Goal: Information Seeking & Learning: Learn about a topic

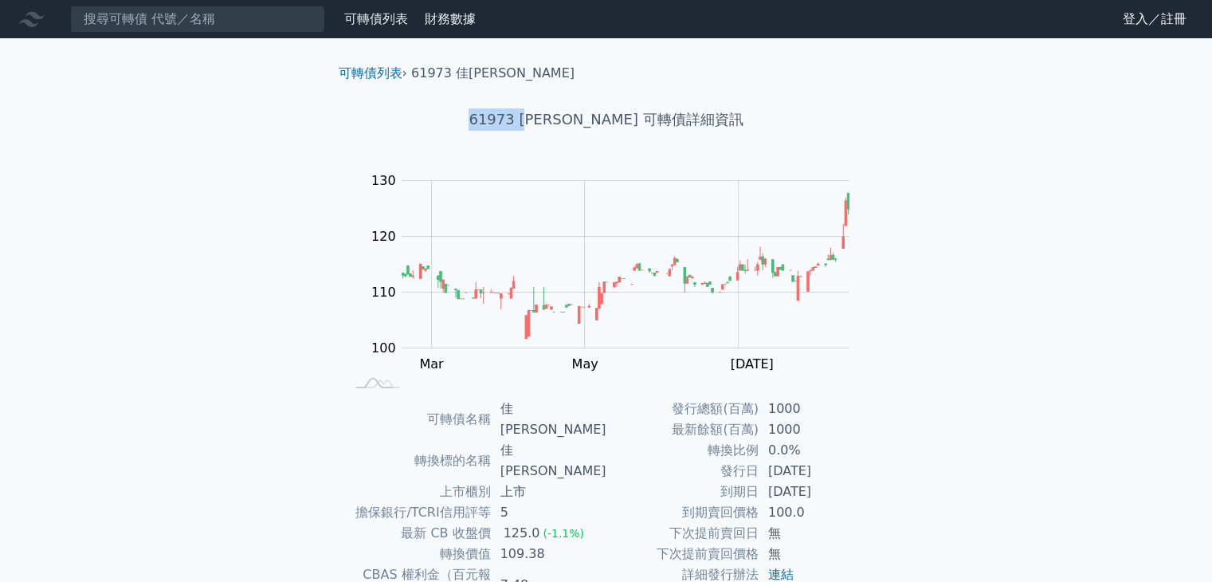
drag, startPoint x: 520, startPoint y: 119, endPoint x: 560, endPoint y: 119, distance: 40.7
click at [560, 119] on h1 "61973 [PERSON_NAME] 可轉債詳細資訊" at bounding box center [606, 119] width 561 height 22
click at [536, 119] on h1 "61973 [PERSON_NAME] 可轉債詳細資訊" at bounding box center [606, 119] width 561 height 22
drag, startPoint x: 500, startPoint y: 121, endPoint x: 543, endPoint y: 119, distance: 43.1
click at [543, 119] on h1 "61973 [PERSON_NAME] 可轉債詳細資訊" at bounding box center [606, 119] width 561 height 22
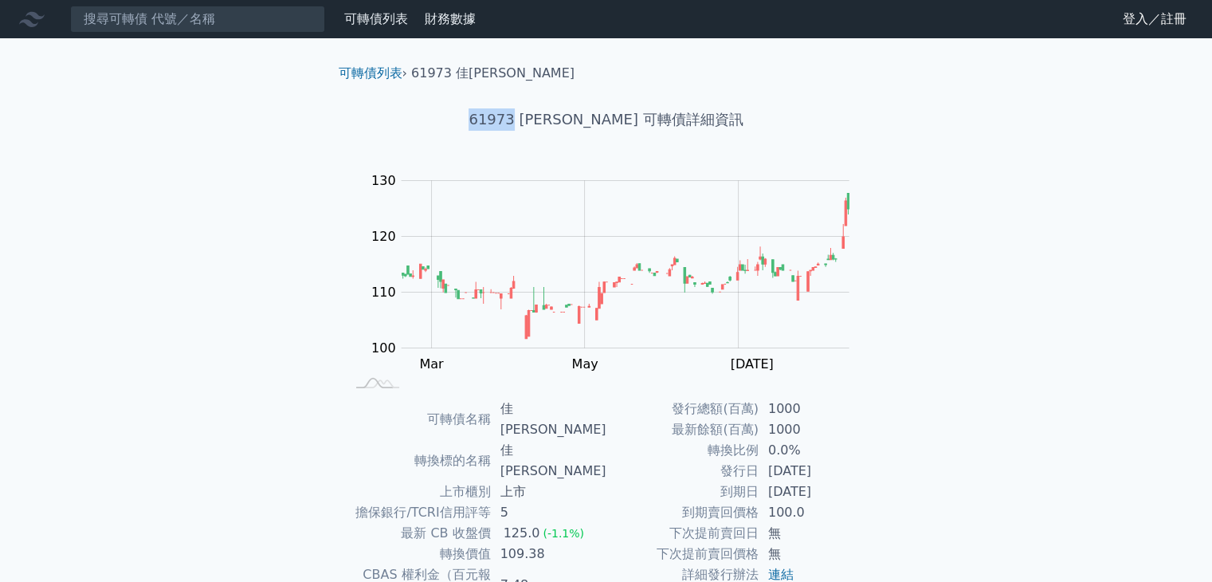
copy h1 "61973"
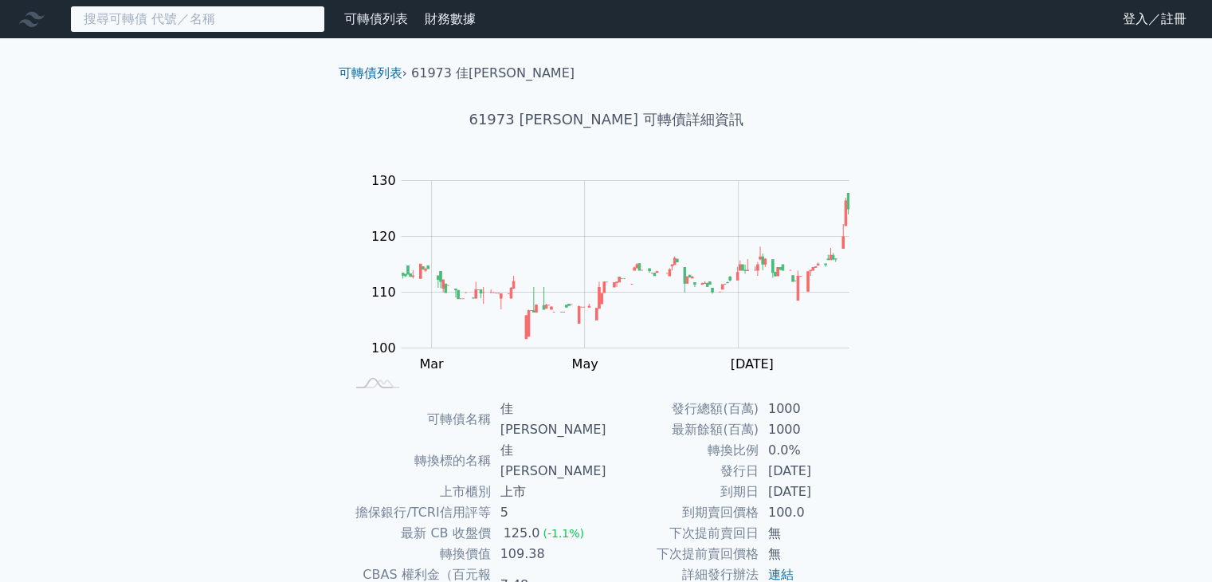
paste input "61973"
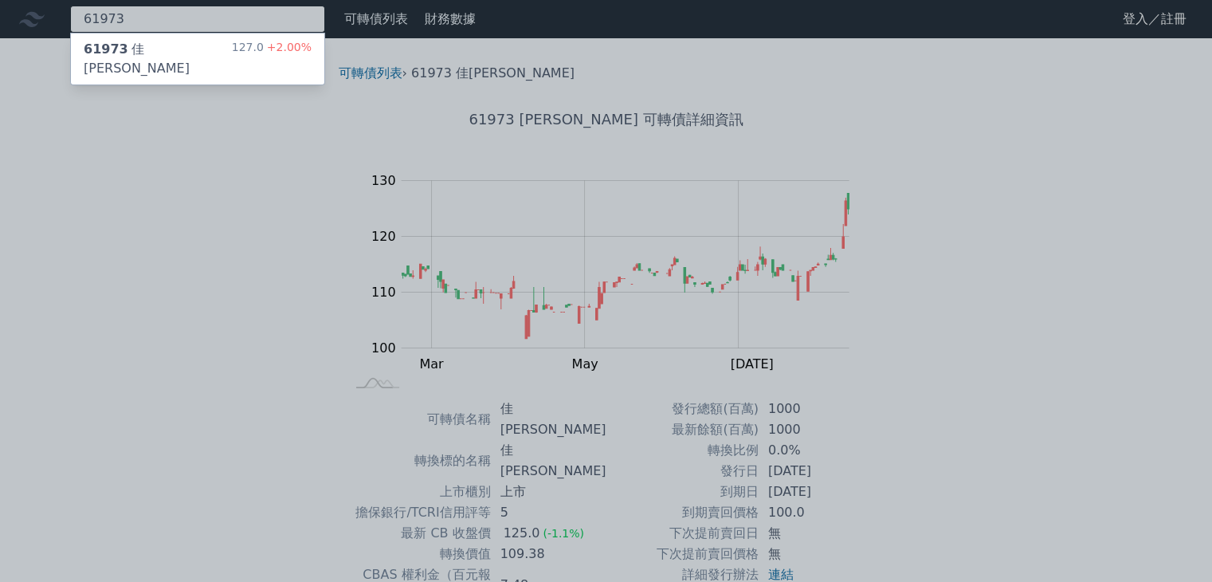
type input "61973"
click at [213, 50] on div "61973 [PERSON_NAME][PERSON_NAME]三 127.0 +2.00%" at bounding box center [197, 58] width 253 height 51
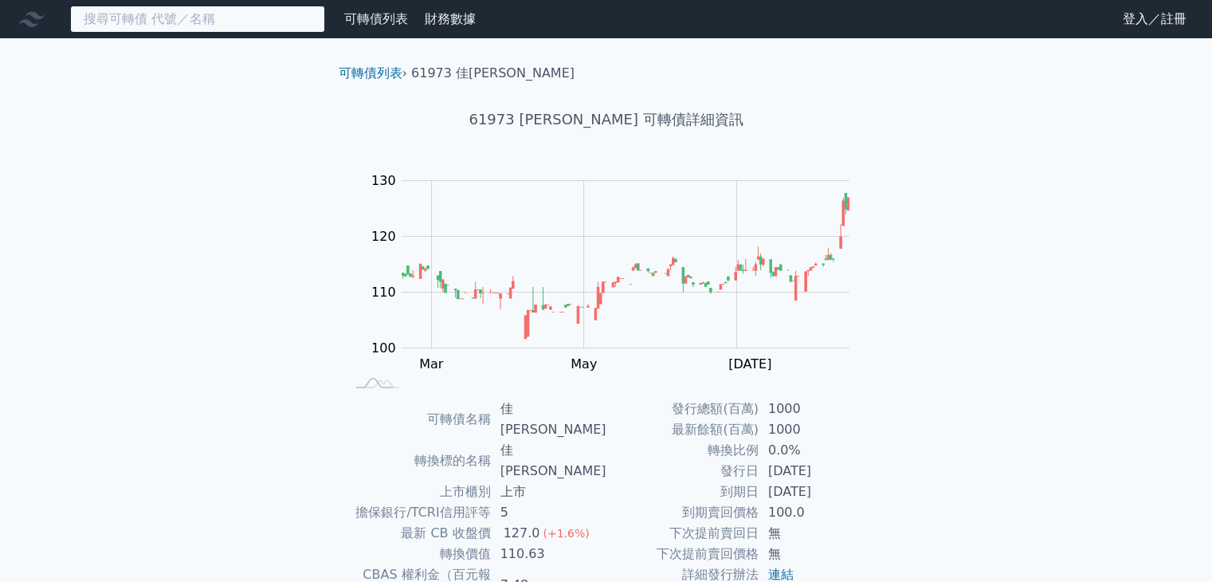
click at [151, 11] on input at bounding box center [197, 19] width 255 height 27
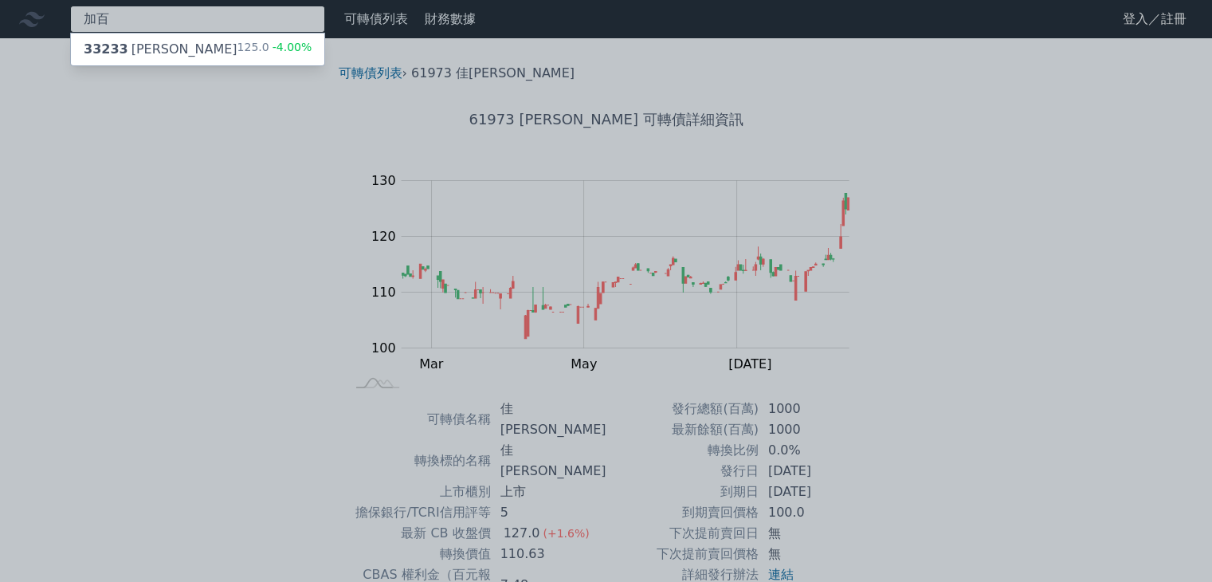
type input "加百"
click at [140, 45] on div "33233 [PERSON_NAME]" at bounding box center [161, 49] width 154 height 19
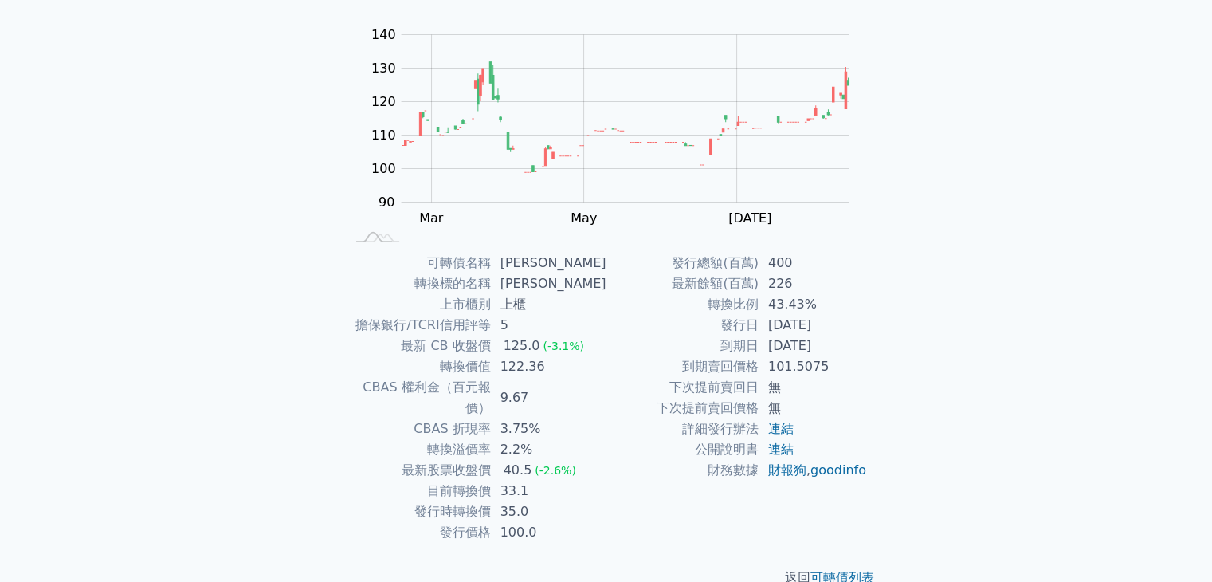
scroll to position [156, 0]
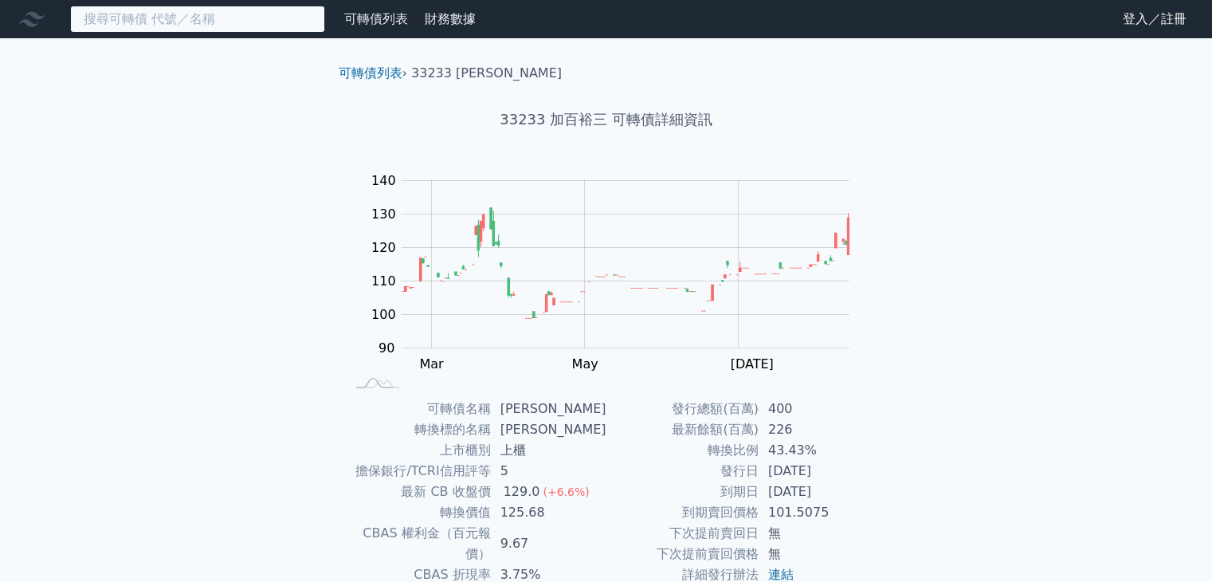
click at [228, 30] on input at bounding box center [197, 19] width 255 height 27
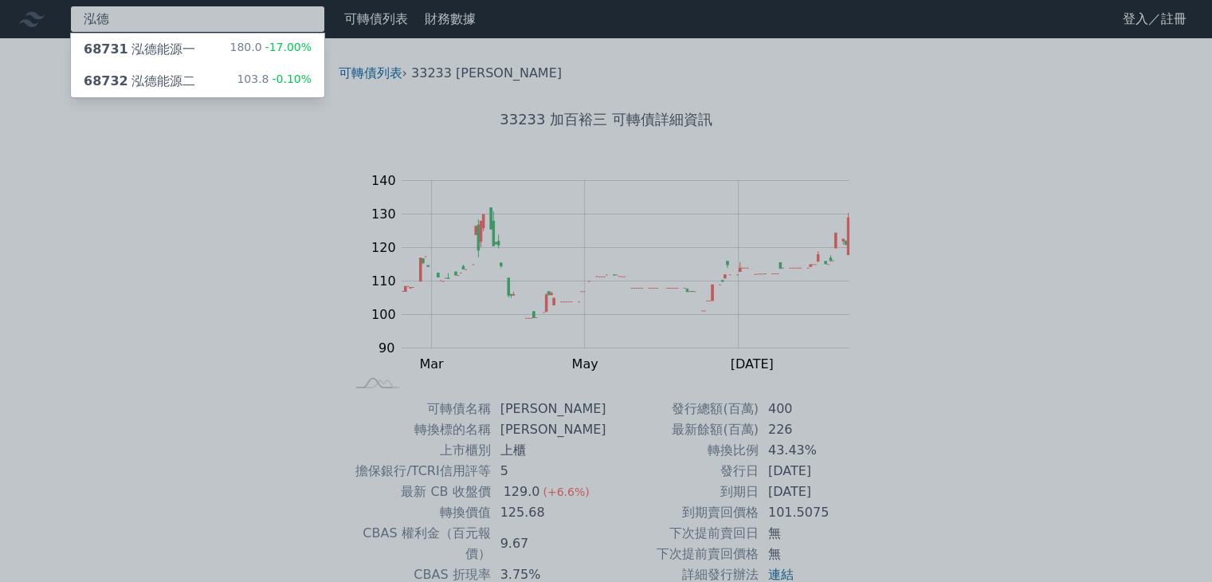
type input "泓德"
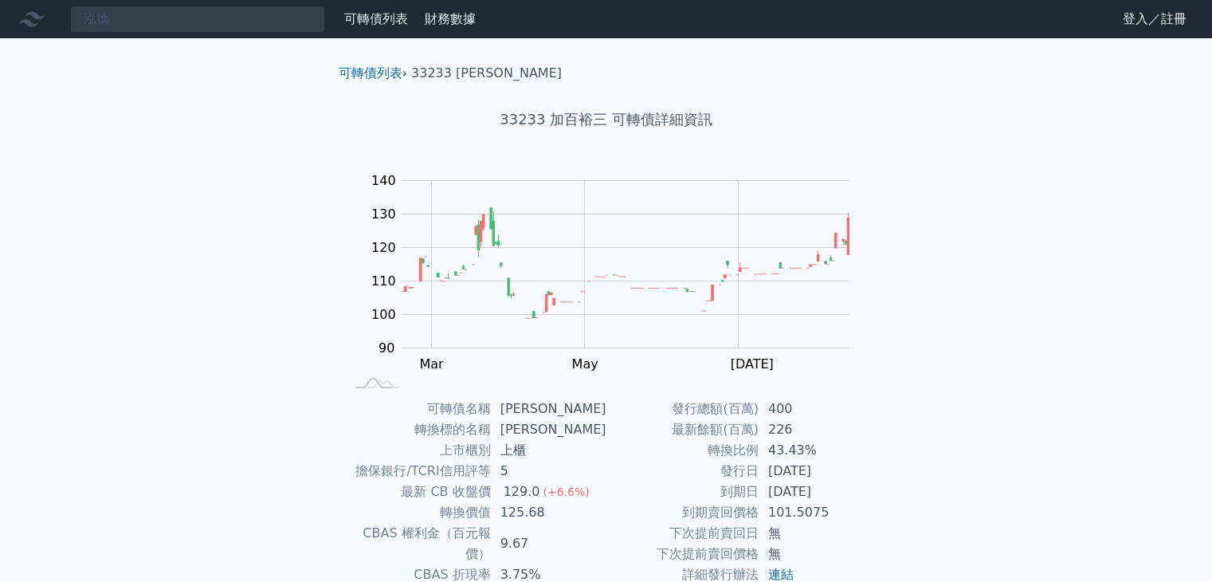
click at [167, 84] on div "泓德 可轉債列表 財務數據 可轉債列表 財務數據 登入／註冊 登入／註冊 可轉債列表 › 33233 加百裕三 33233 加百裕三 可轉債詳細資訊 Zoom…" at bounding box center [606, 379] width 1212 height 759
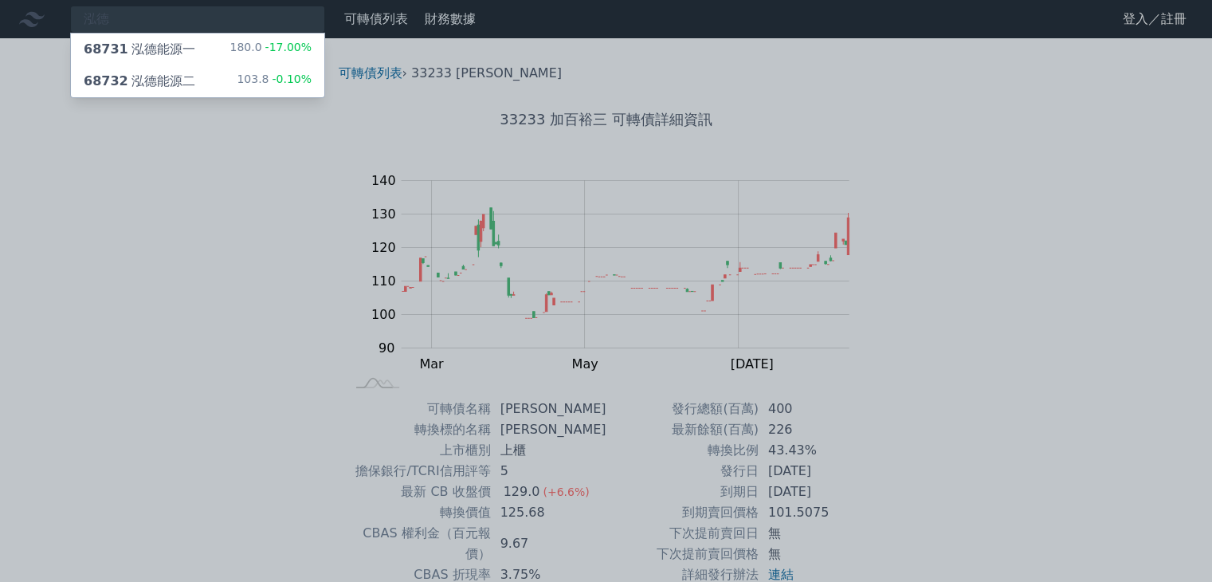
click at [104, 81] on span "68732" at bounding box center [106, 80] width 45 height 15
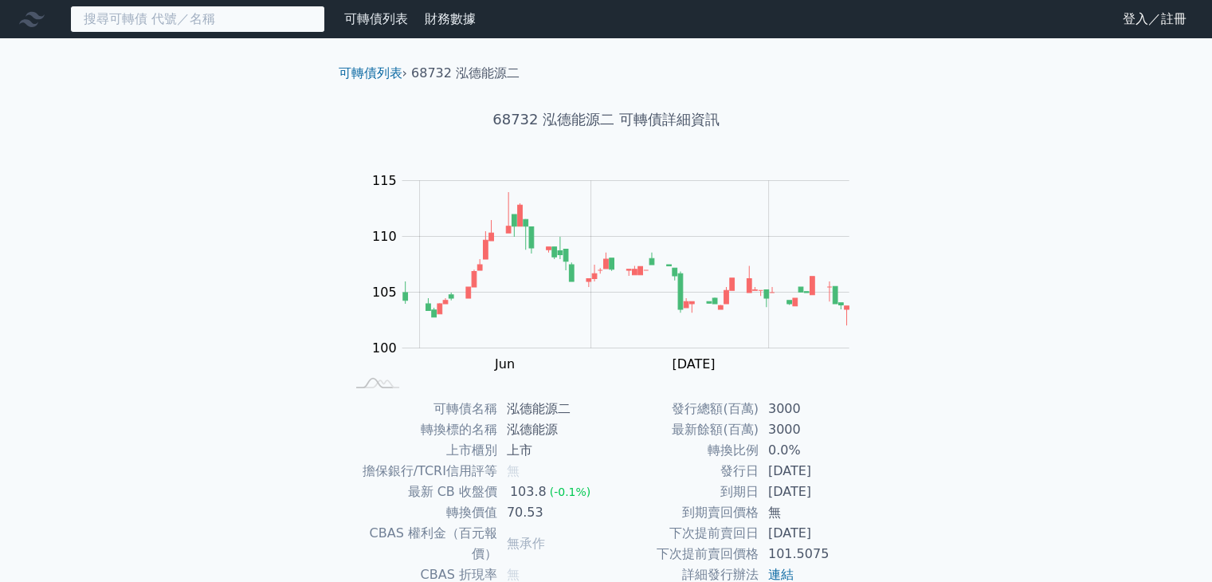
click at [242, 18] on input at bounding box center [197, 19] width 255 height 27
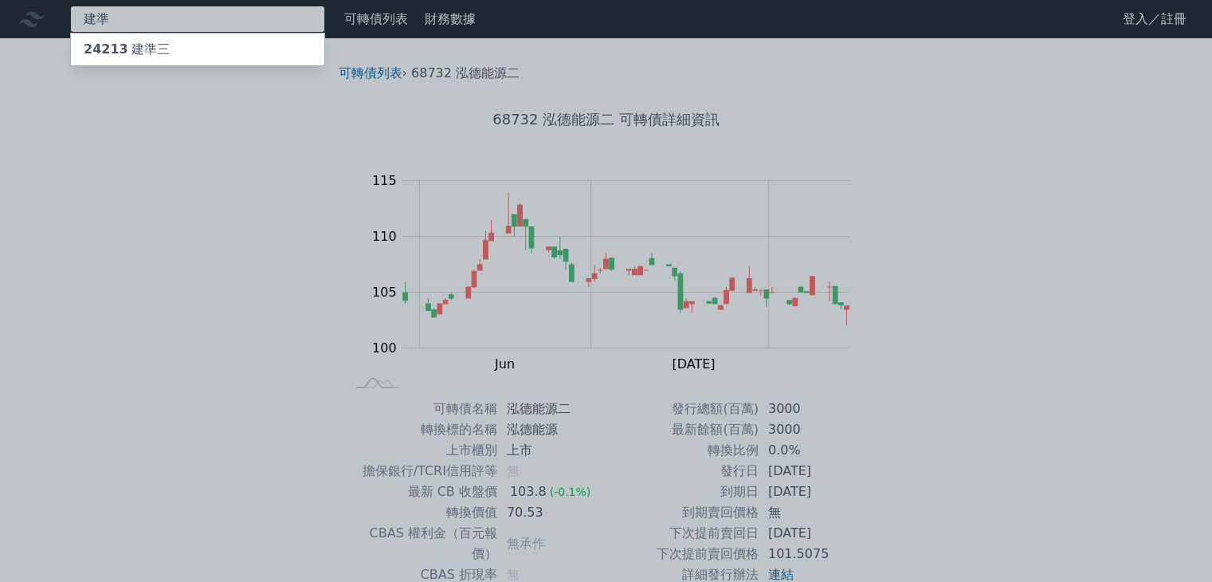
type input "建準"
click at [168, 45] on div "24213 建準三" at bounding box center [197, 49] width 253 height 32
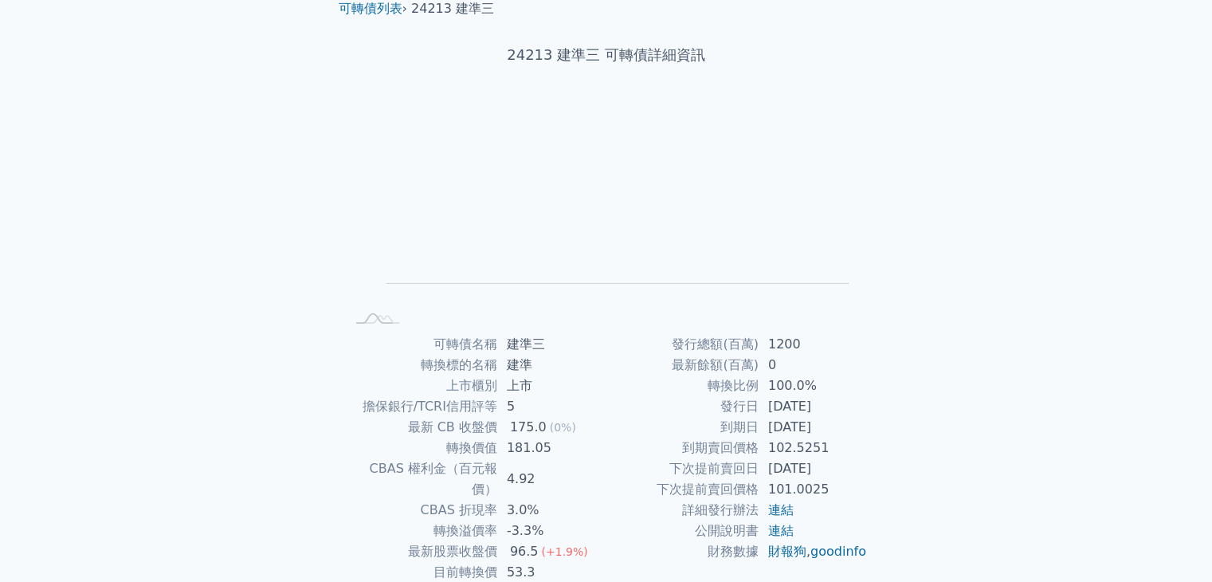
scroll to position [156, 0]
